Goal: Task Accomplishment & Management: Use online tool/utility

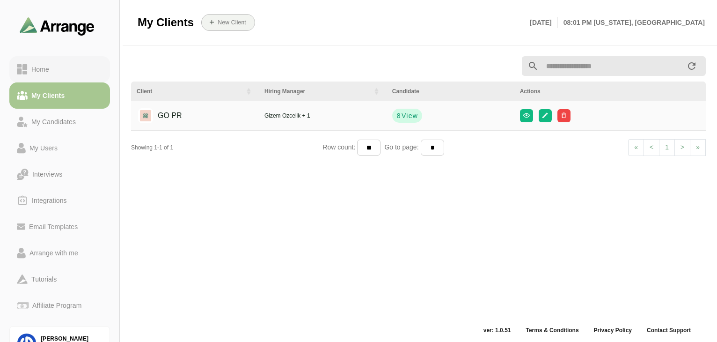
scroll to position [3, 0]
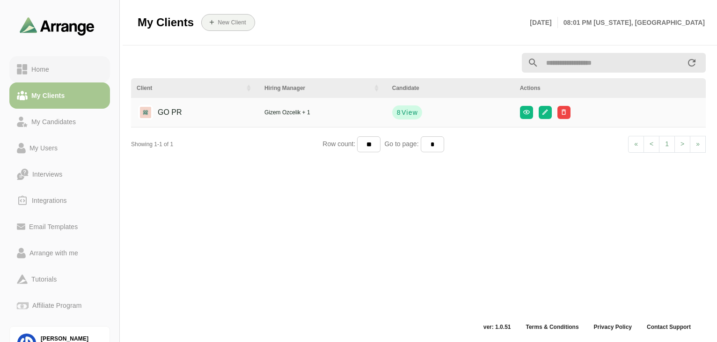
click at [43, 65] on div "Home" at bounding box center [40, 69] width 25 height 11
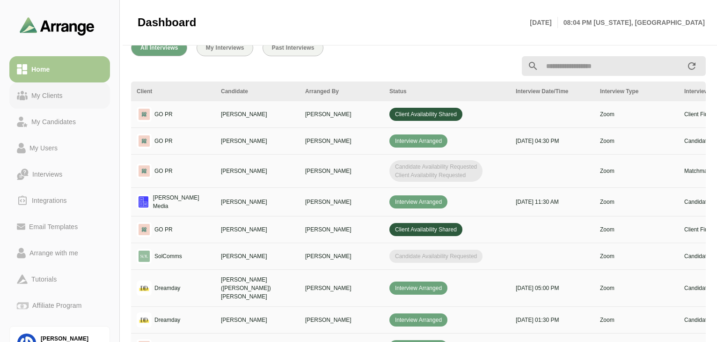
click at [53, 87] on link "My Clients" at bounding box center [59, 95] width 101 height 26
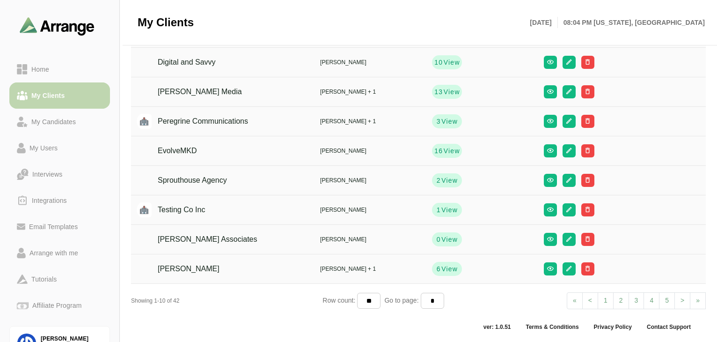
scroll to position [111, 0]
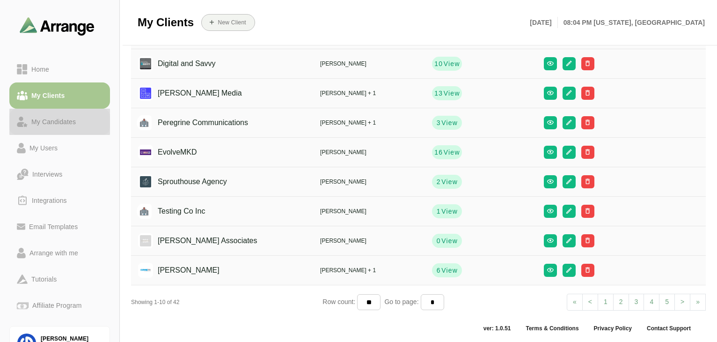
click at [47, 122] on div "My Candidates" at bounding box center [54, 121] width 52 height 11
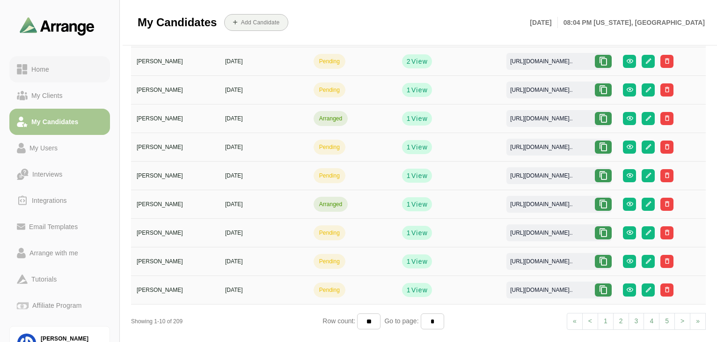
scroll to position [102, 0]
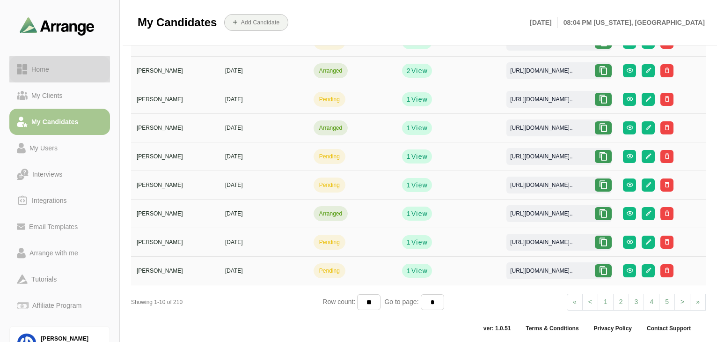
click at [46, 74] on div "Home" at bounding box center [40, 69] width 25 height 11
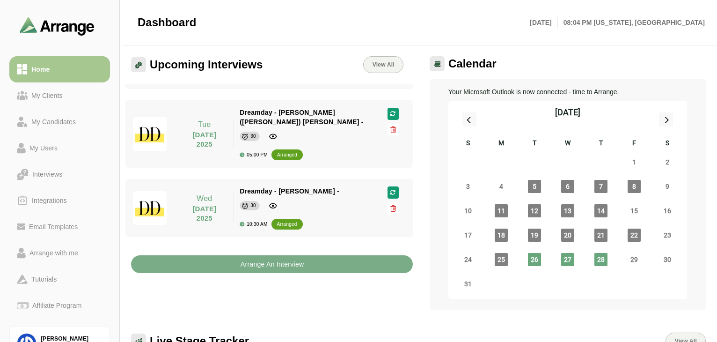
scroll to position [123, 0]
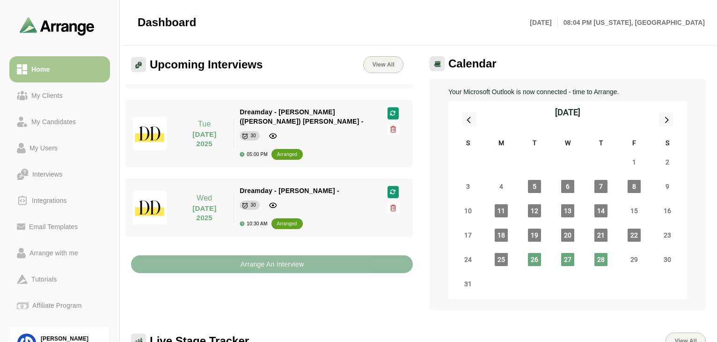
click at [309, 261] on button "Arrange An Interview" at bounding box center [272, 264] width 282 height 18
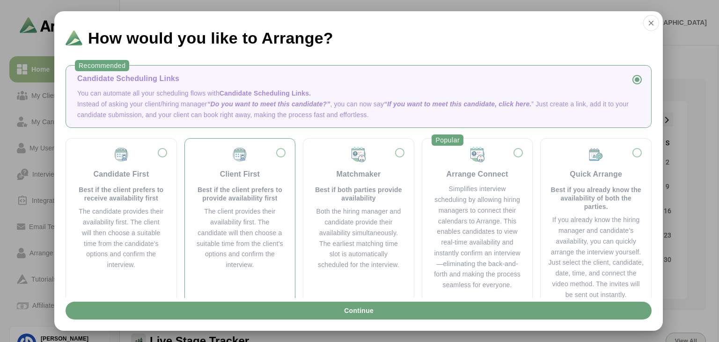
click at [240, 174] on div "Client First" at bounding box center [240, 174] width 40 height 11
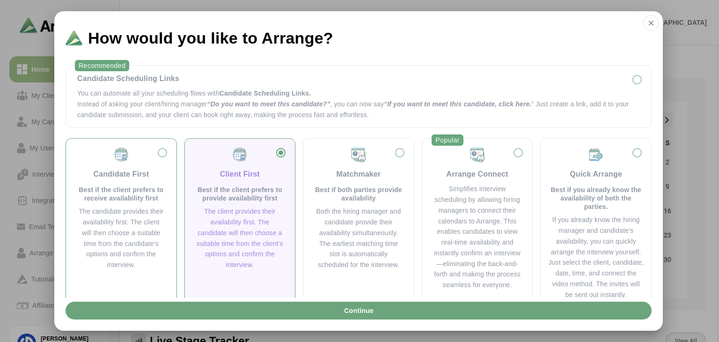
click at [165, 159] on div "Candidate First Best if the client prefers to receive availability first The ca…" at bounding box center [122, 208] width 96 height 124
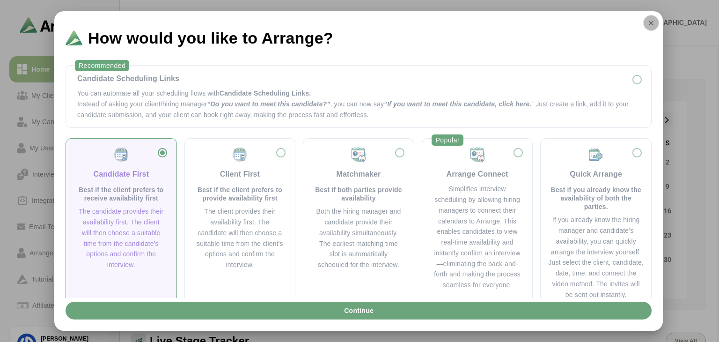
click at [647, 24] on icon "button" at bounding box center [651, 23] width 8 height 8
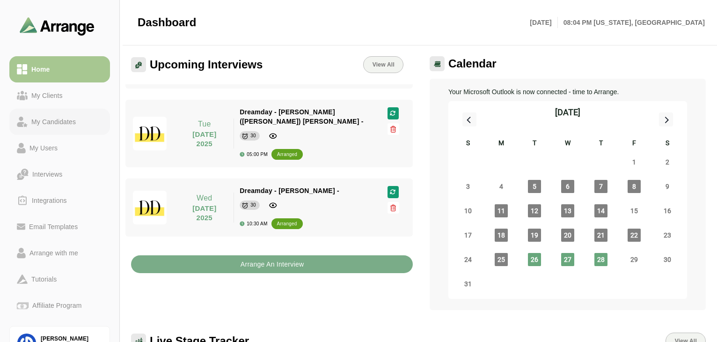
click at [60, 123] on div "My Candidates" at bounding box center [54, 121] width 52 height 11
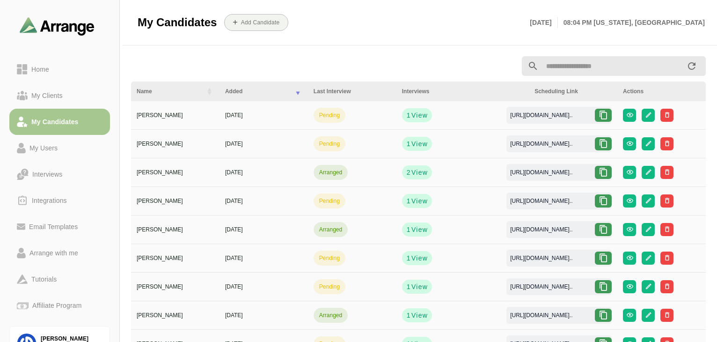
click at [605, 65] on input "text" at bounding box center [613, 66] width 148 height 20
click at [411, 117] on span "View" at bounding box center [419, 115] width 17 height 9
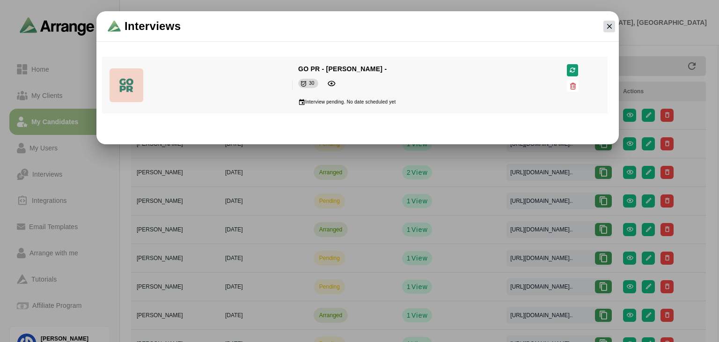
click at [613, 30] on icon "button" at bounding box center [609, 26] width 8 height 8
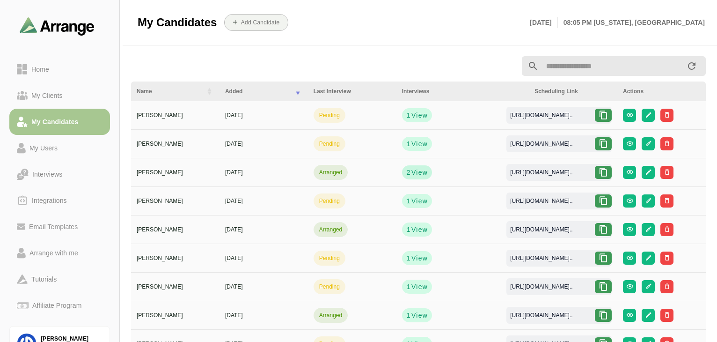
click at [413, 175] on span "View" at bounding box center [419, 172] width 17 height 9
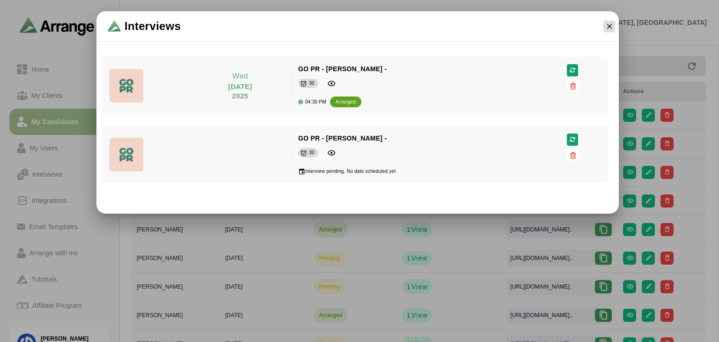
click at [614, 27] on button "button" at bounding box center [610, 27] width 12 height 12
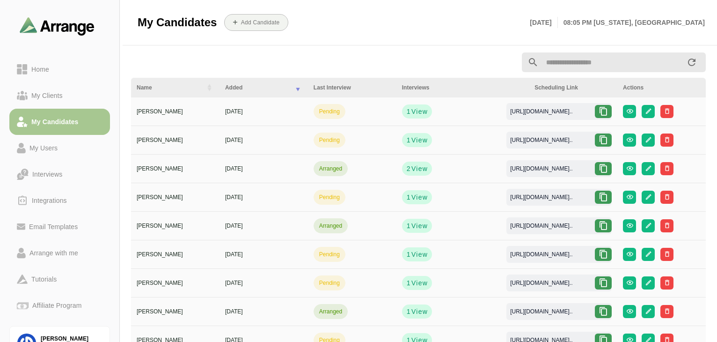
scroll to position [4, 0]
click at [412, 200] on span "View" at bounding box center [419, 196] width 17 height 9
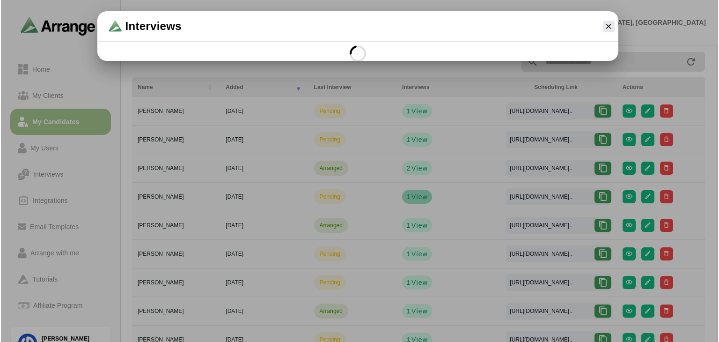
scroll to position [0, 0]
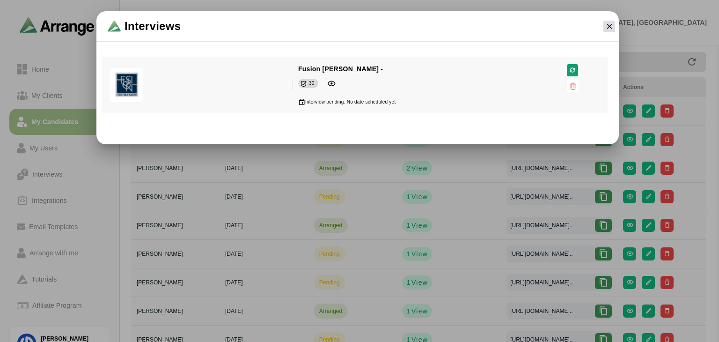
click at [610, 28] on icon "button" at bounding box center [609, 26] width 8 height 8
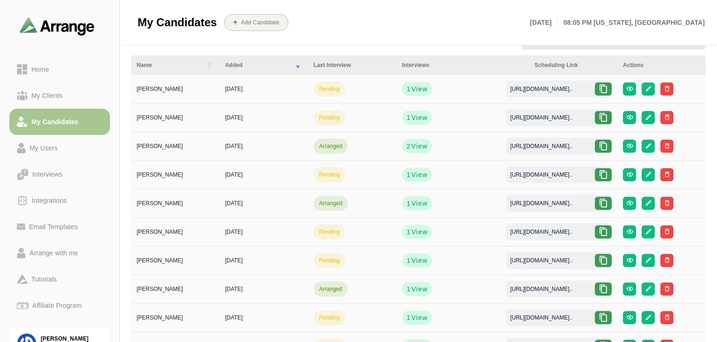
scroll to position [26, 0]
click at [608, 288] on icon at bounding box center [603, 288] width 9 height 9
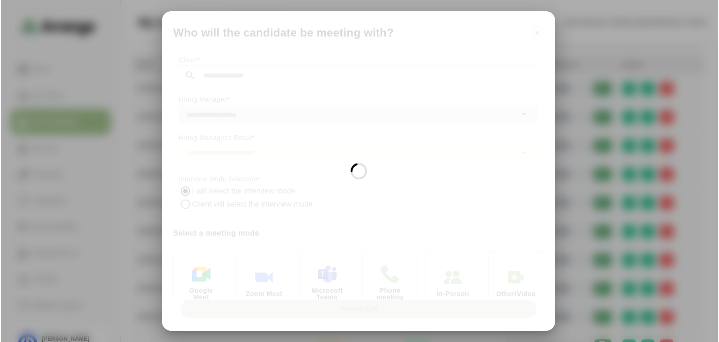
scroll to position [0, 0]
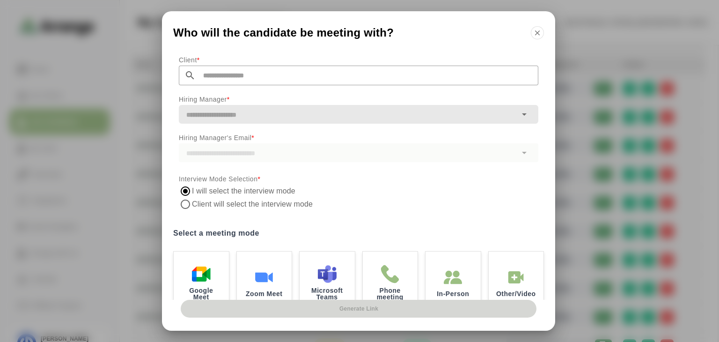
click at [252, 75] on input "text" at bounding box center [367, 76] width 343 height 20
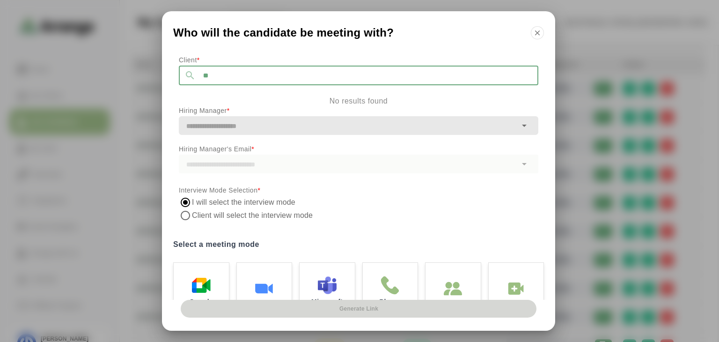
type input "*"
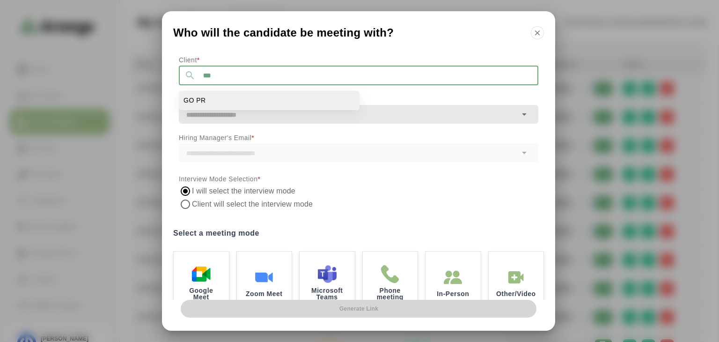
click at [221, 104] on li "GO PR" at bounding box center [269, 100] width 181 height 19
type input "*****"
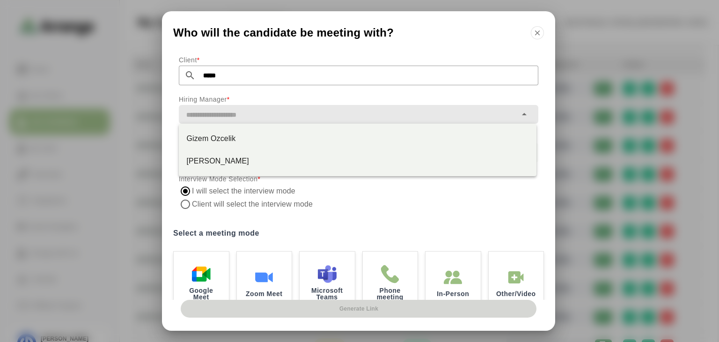
click at [267, 118] on input "text" at bounding box center [348, 114] width 338 height 13
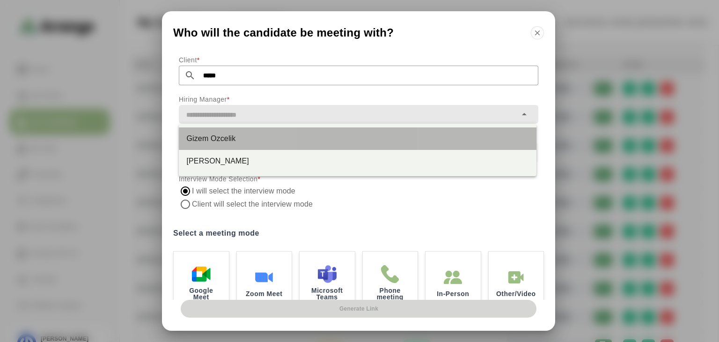
click at [233, 139] on div "Gizem Ozcelik" at bounding box center [357, 138] width 343 height 11
type input "**********"
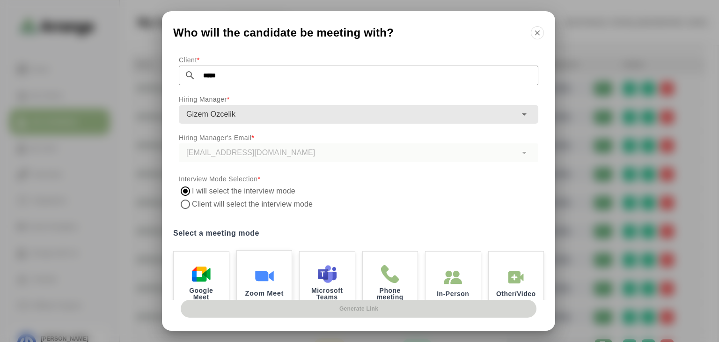
click at [265, 253] on div "Zoom Meet" at bounding box center [265, 281] width 58 height 65
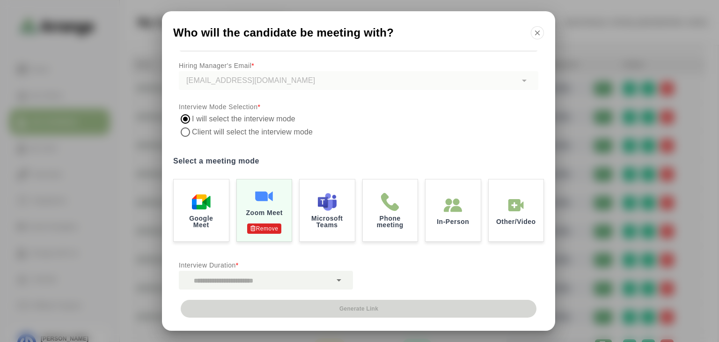
click at [332, 275] on div at bounding box center [340, 280] width 16 height 19
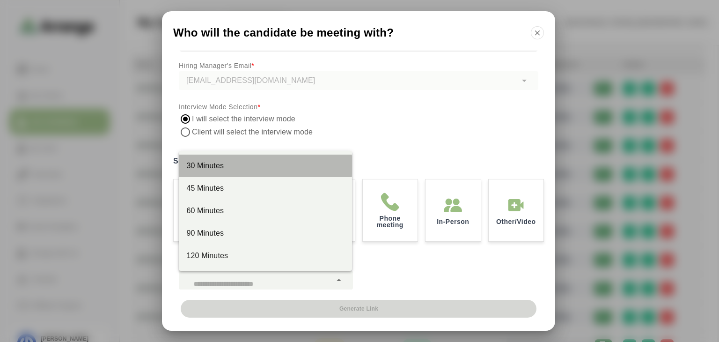
click at [255, 171] on div "30 Minutes" at bounding box center [265, 166] width 173 height 22
type input "**"
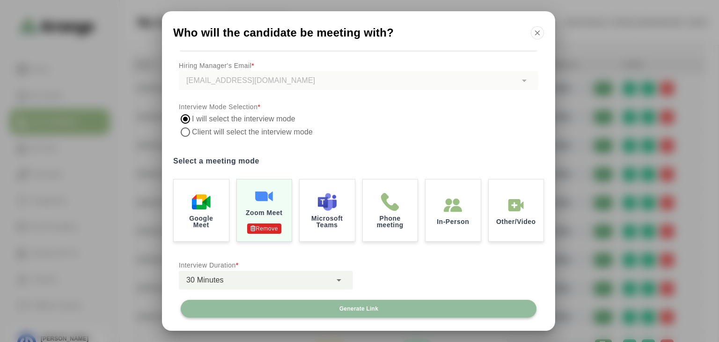
click at [388, 309] on button "Generate Link" at bounding box center [359, 309] width 356 height 18
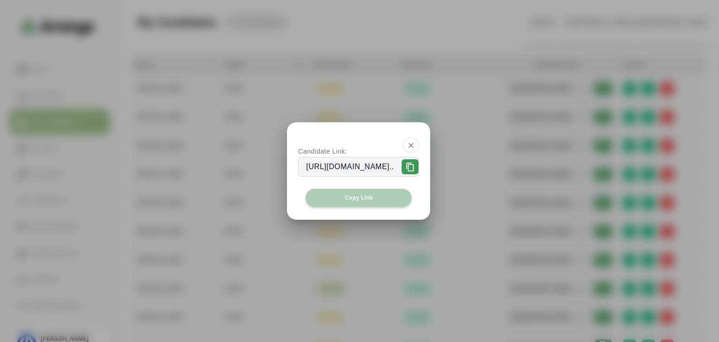
click at [376, 192] on button "Copy Link" at bounding box center [359, 198] width 106 height 18
